Goal: Task Accomplishment & Management: Manage account settings

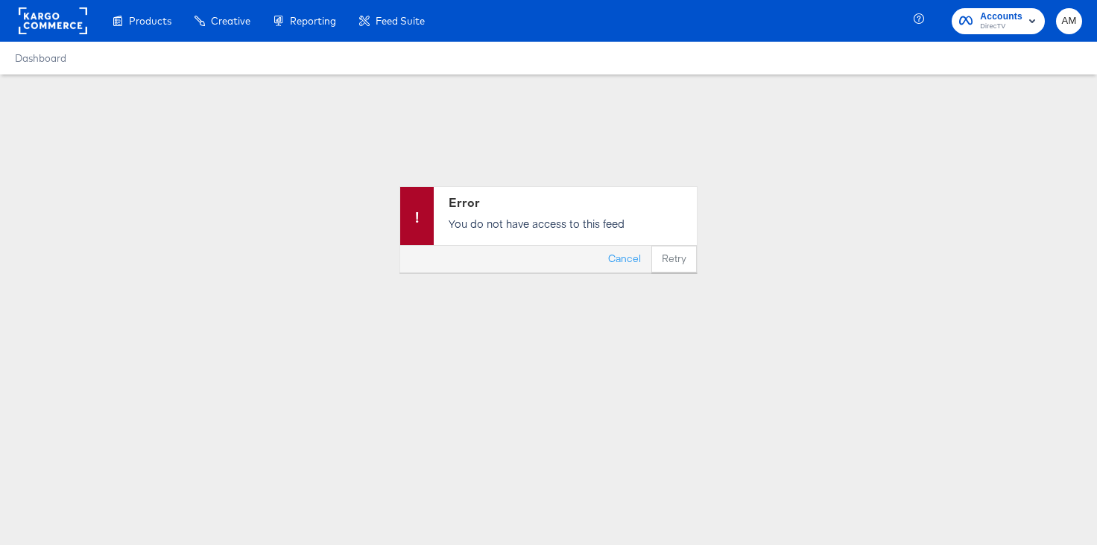
click at [63, 19] on rect at bounding box center [53, 20] width 69 height 27
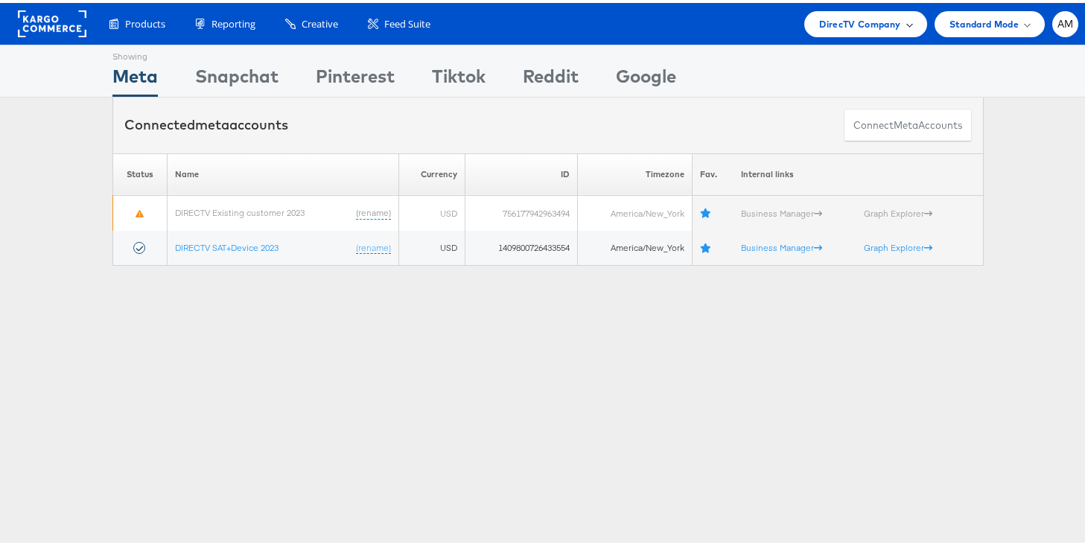
click at [834, 22] on span "DirecTV Company" at bounding box center [860, 21] width 81 height 16
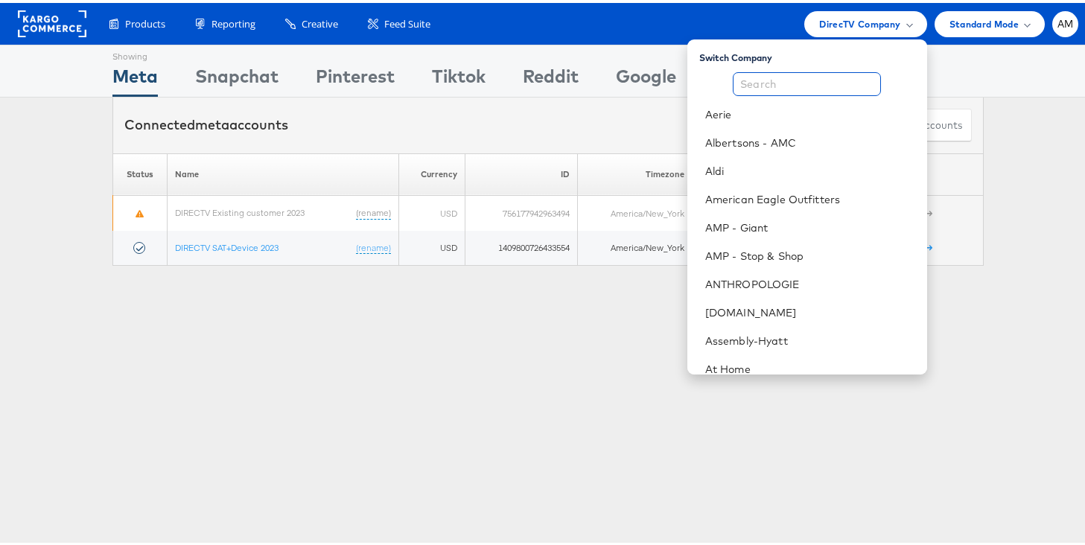
click at [788, 75] on input "text" at bounding box center [807, 81] width 148 height 24
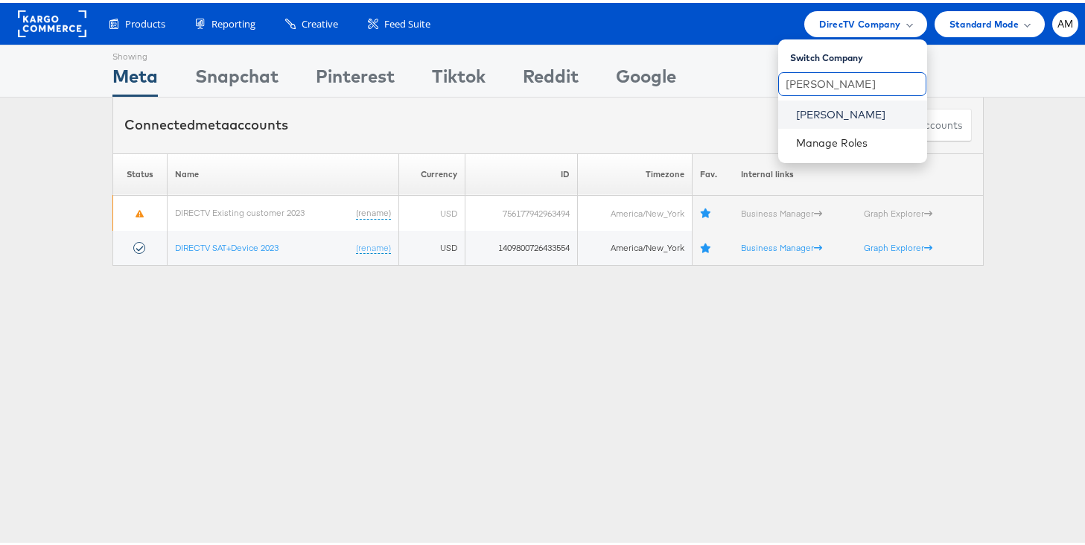
type input "[PERSON_NAME]"
click at [821, 105] on link "[PERSON_NAME]" at bounding box center [855, 111] width 119 height 15
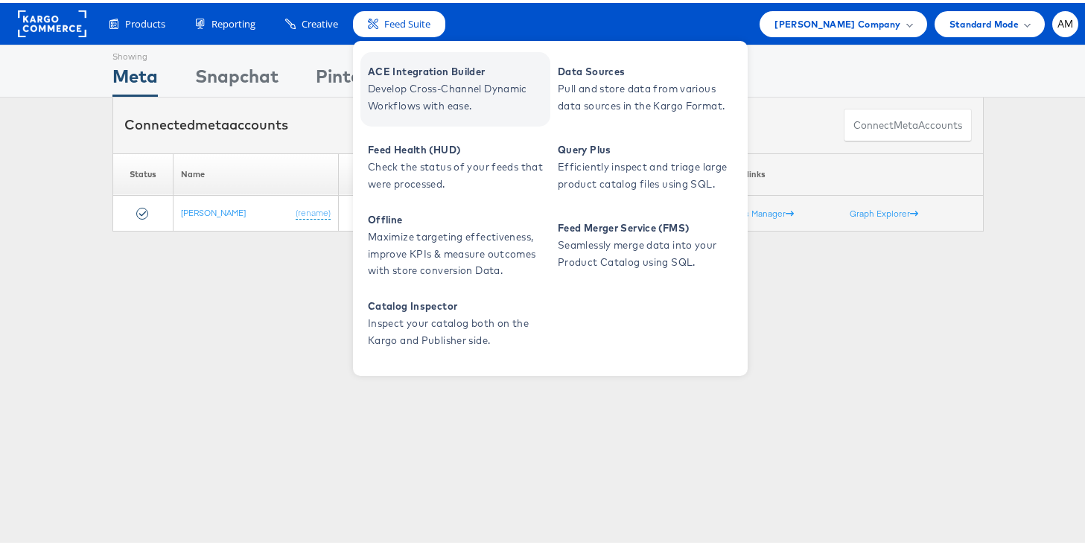
click at [419, 77] on span "Develop Cross-Channel Dynamic Workflows with ease." at bounding box center [457, 94] width 179 height 34
